Goal: Check status

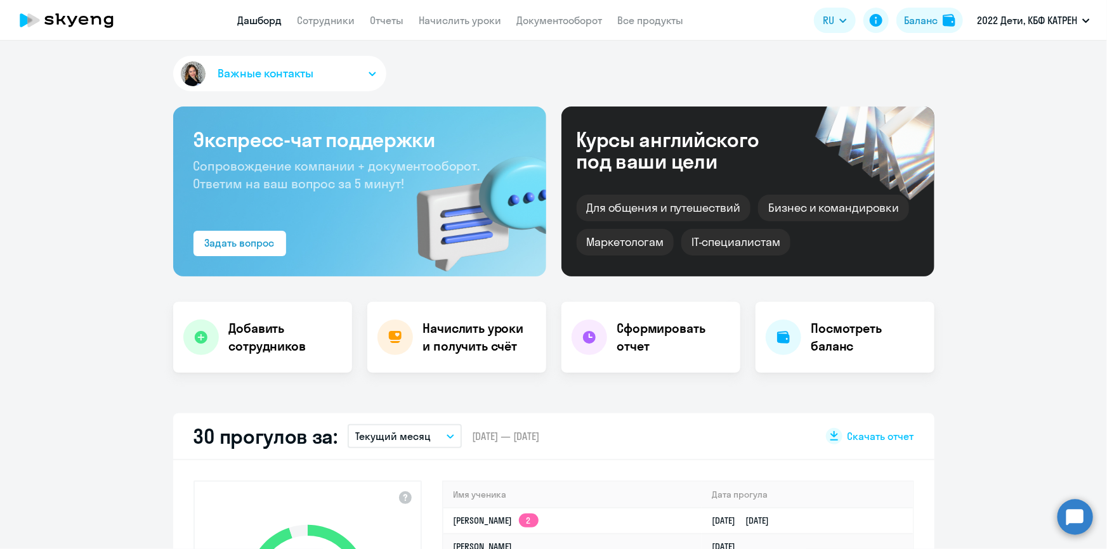
select select "30"
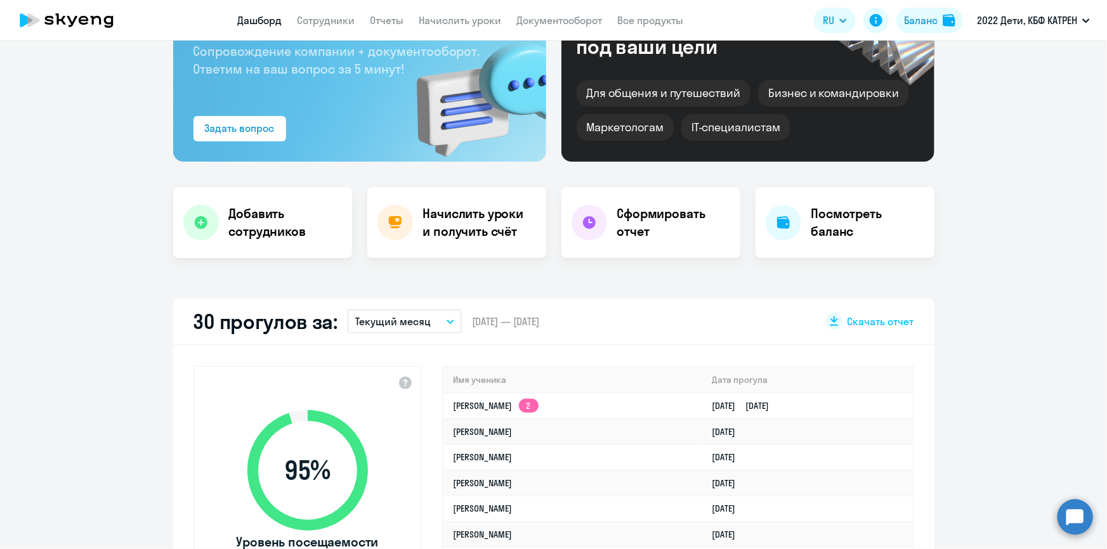
scroll to position [173, 0]
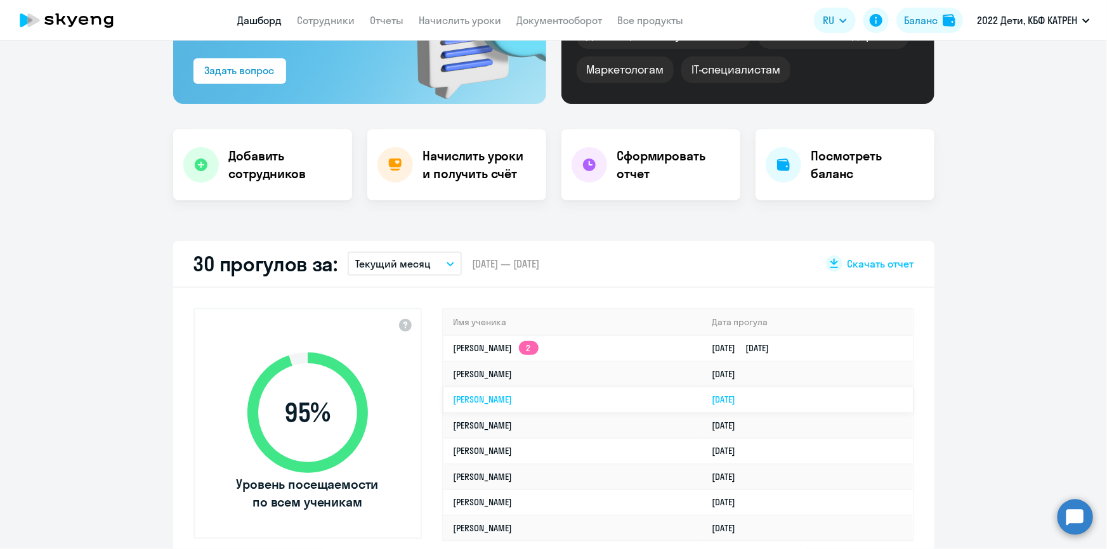
click at [509, 400] on link "[PERSON_NAME]" at bounding box center [482, 399] width 59 height 11
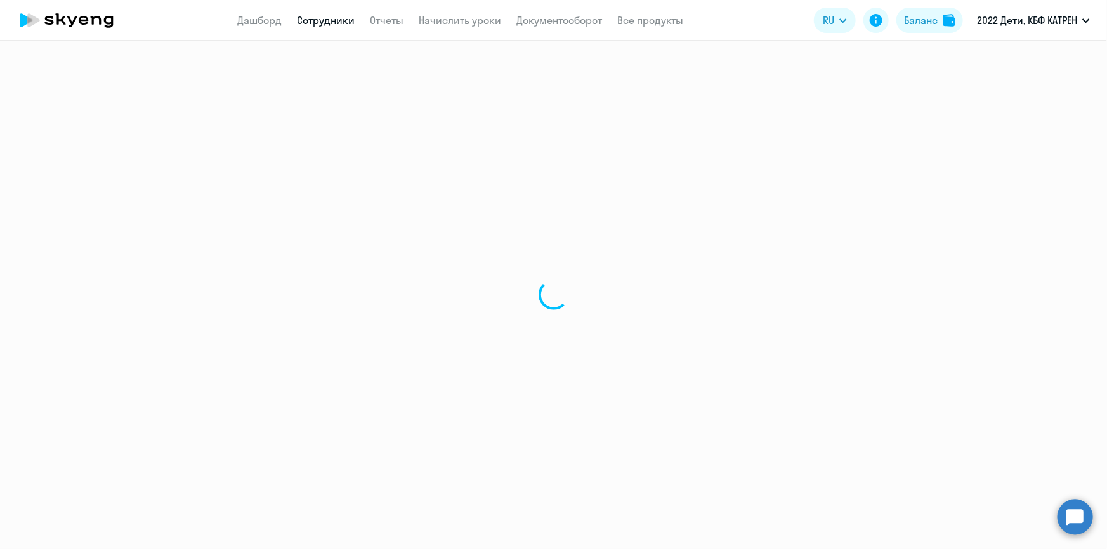
select select "math"
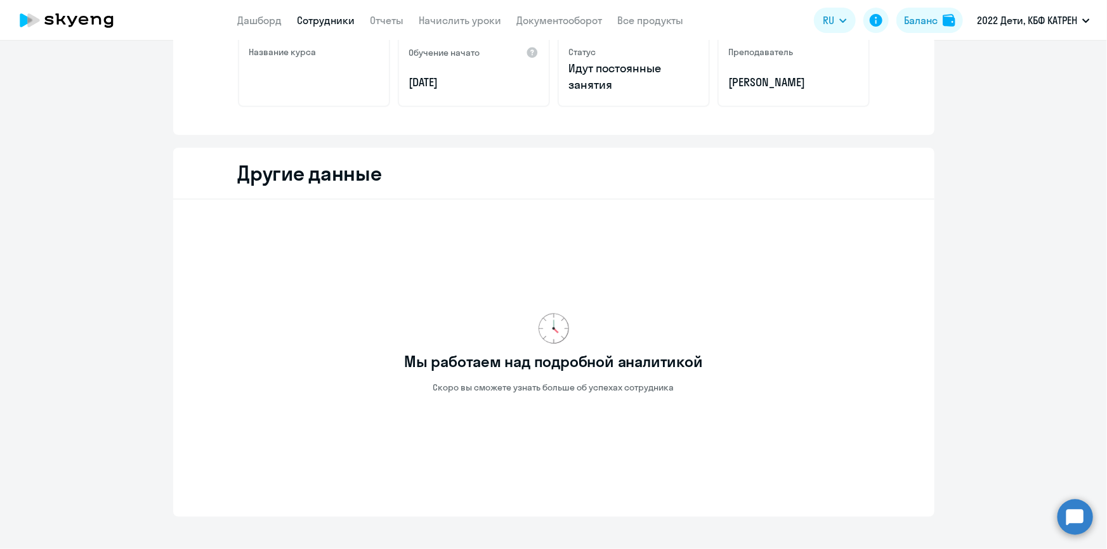
scroll to position [221, 0]
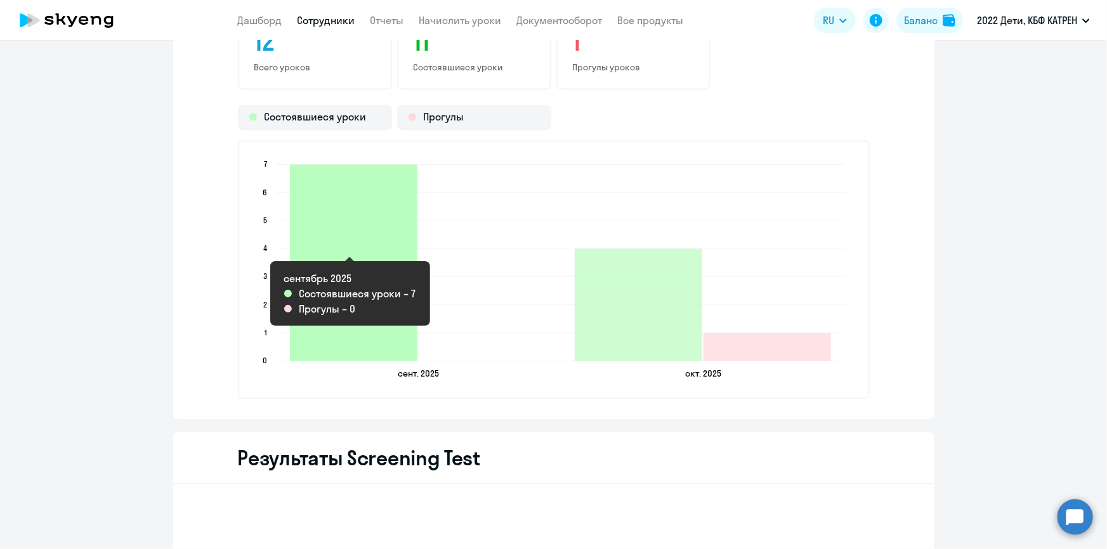
scroll to position [1211, 0]
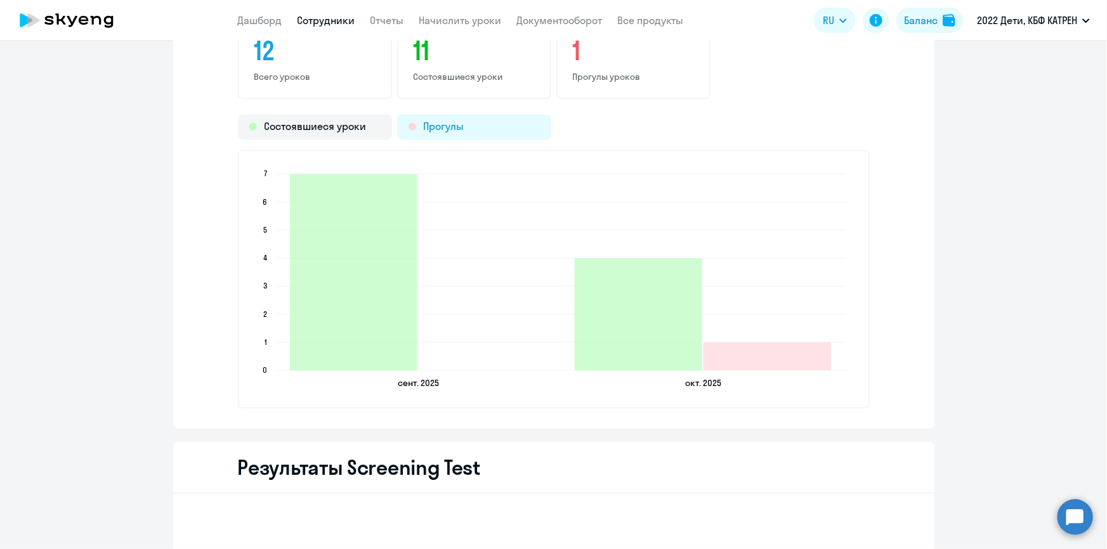
click at [462, 127] on div "Прогулы" at bounding box center [474, 127] width 154 height 25
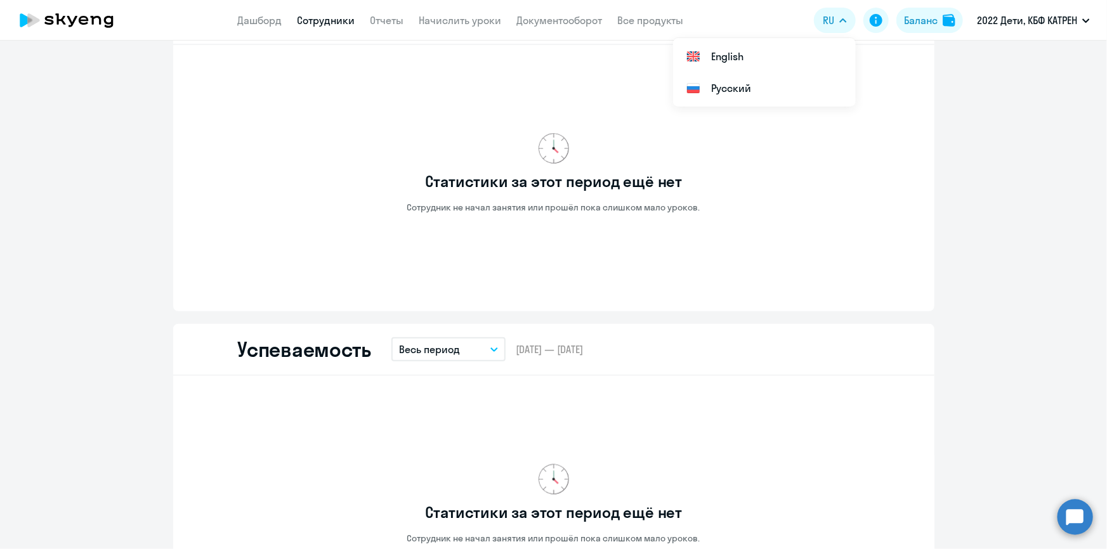
scroll to position [346, 0]
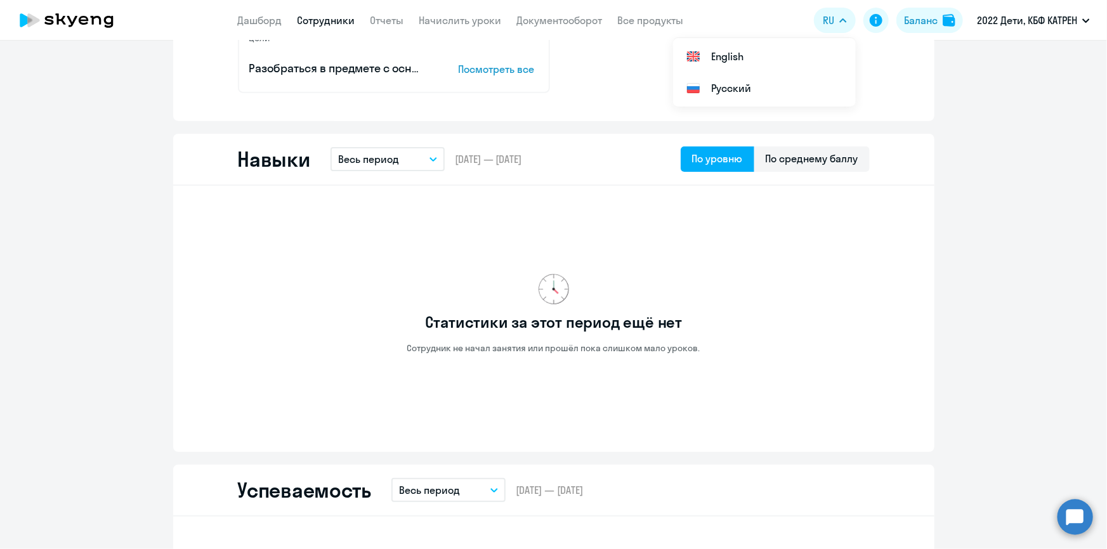
click at [1079, 528] on circle at bounding box center [1075, 517] width 36 height 36
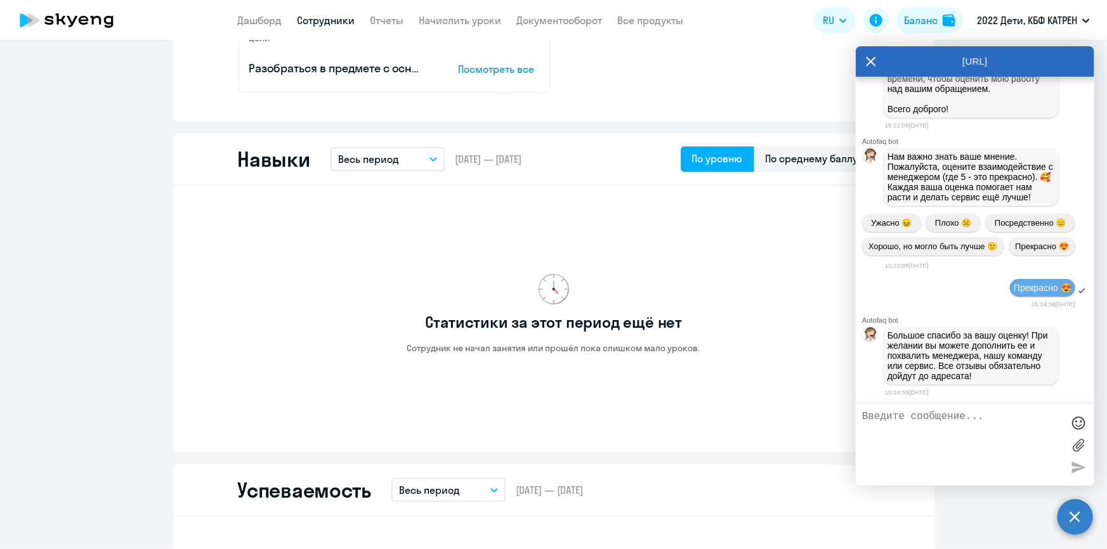
scroll to position [57075, 0]
